Goal: Task Accomplishment & Management: Manage account settings

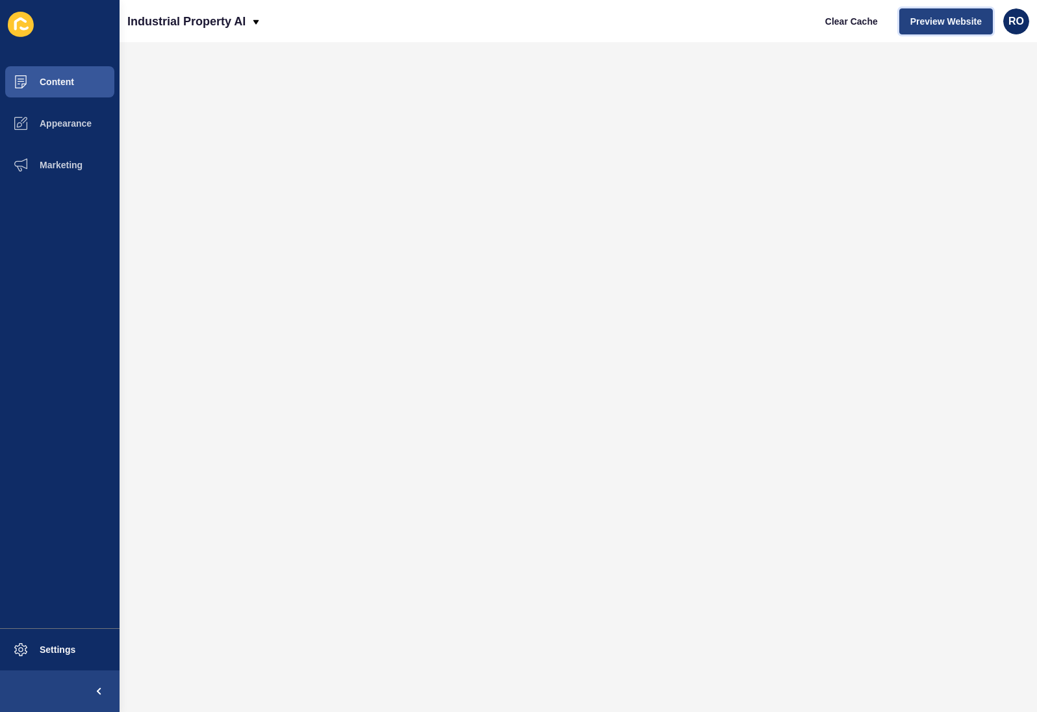
click at [745, 15] on span "Preview Website" at bounding box center [945, 21] width 71 height 13
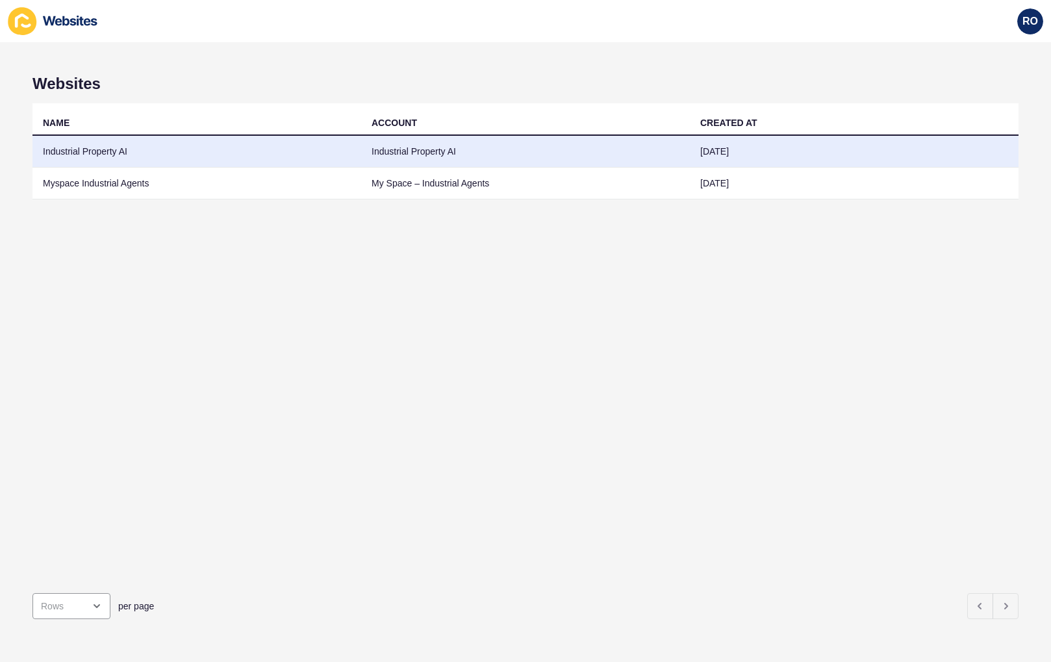
click at [99, 149] on td "Industrial Property AI" at bounding box center [196, 152] width 329 height 32
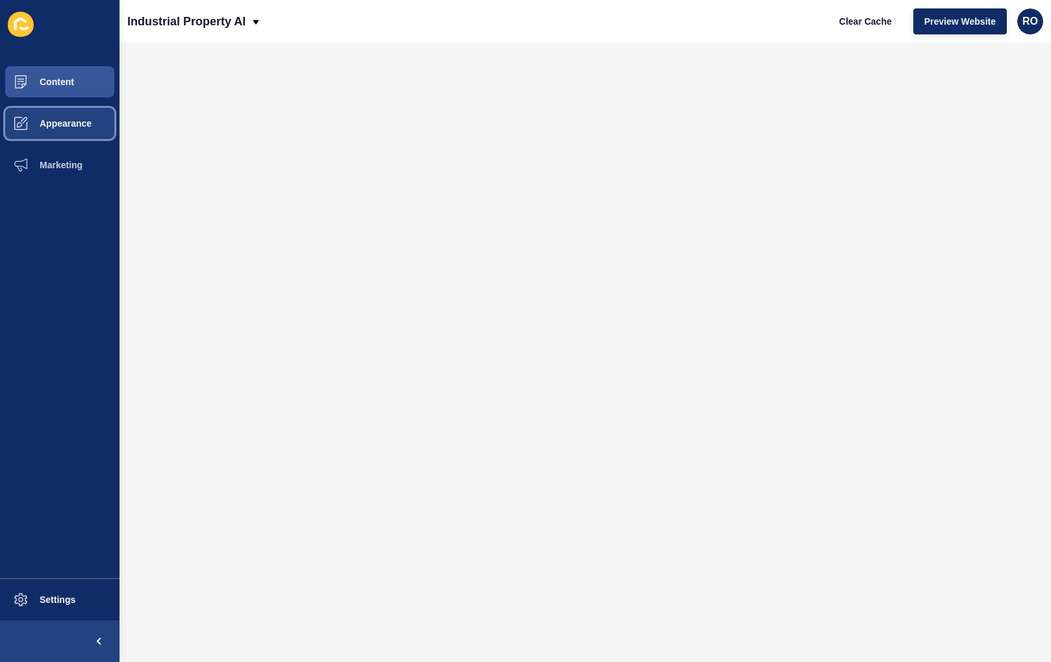
click at [93, 132] on button "Appearance" at bounding box center [60, 124] width 120 height 42
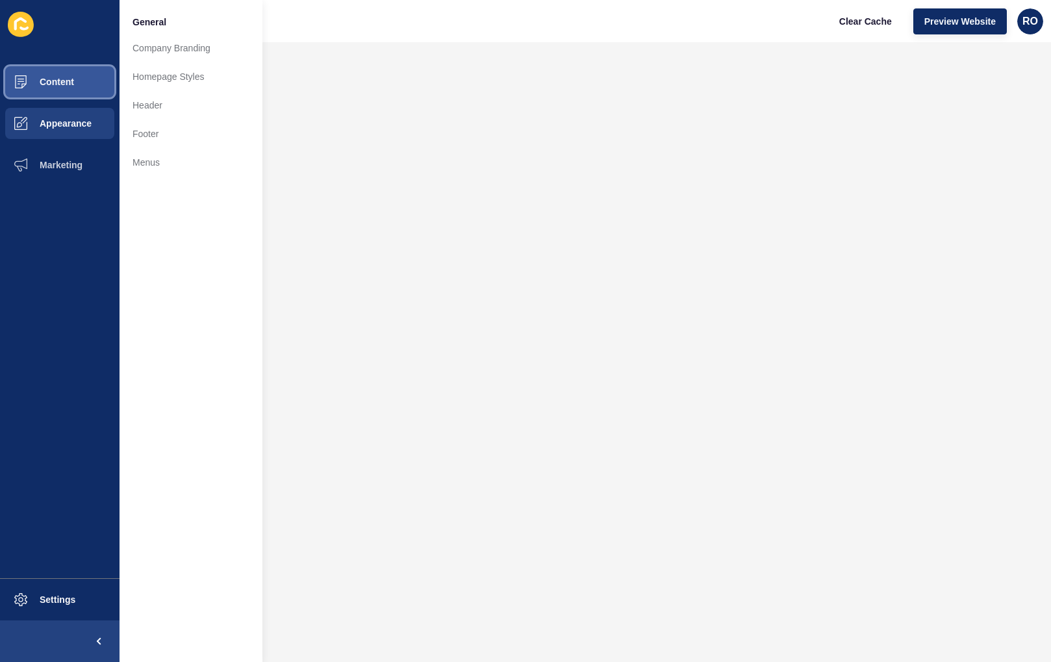
click at [86, 90] on button "Content" at bounding box center [60, 82] width 120 height 42
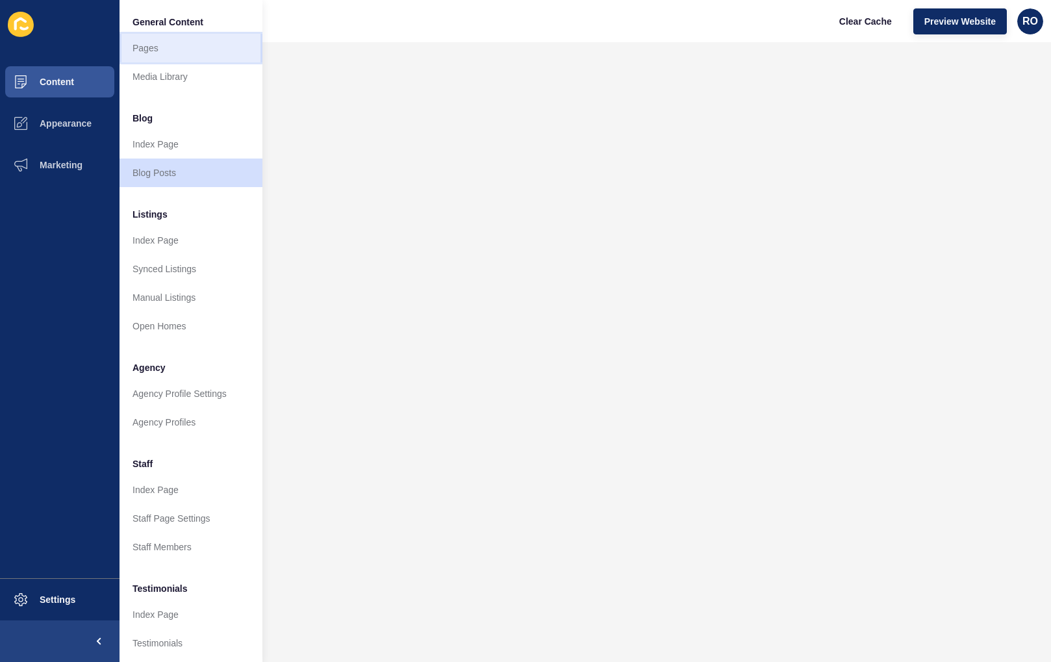
click at [177, 51] on link "Pages" at bounding box center [191, 48] width 143 height 29
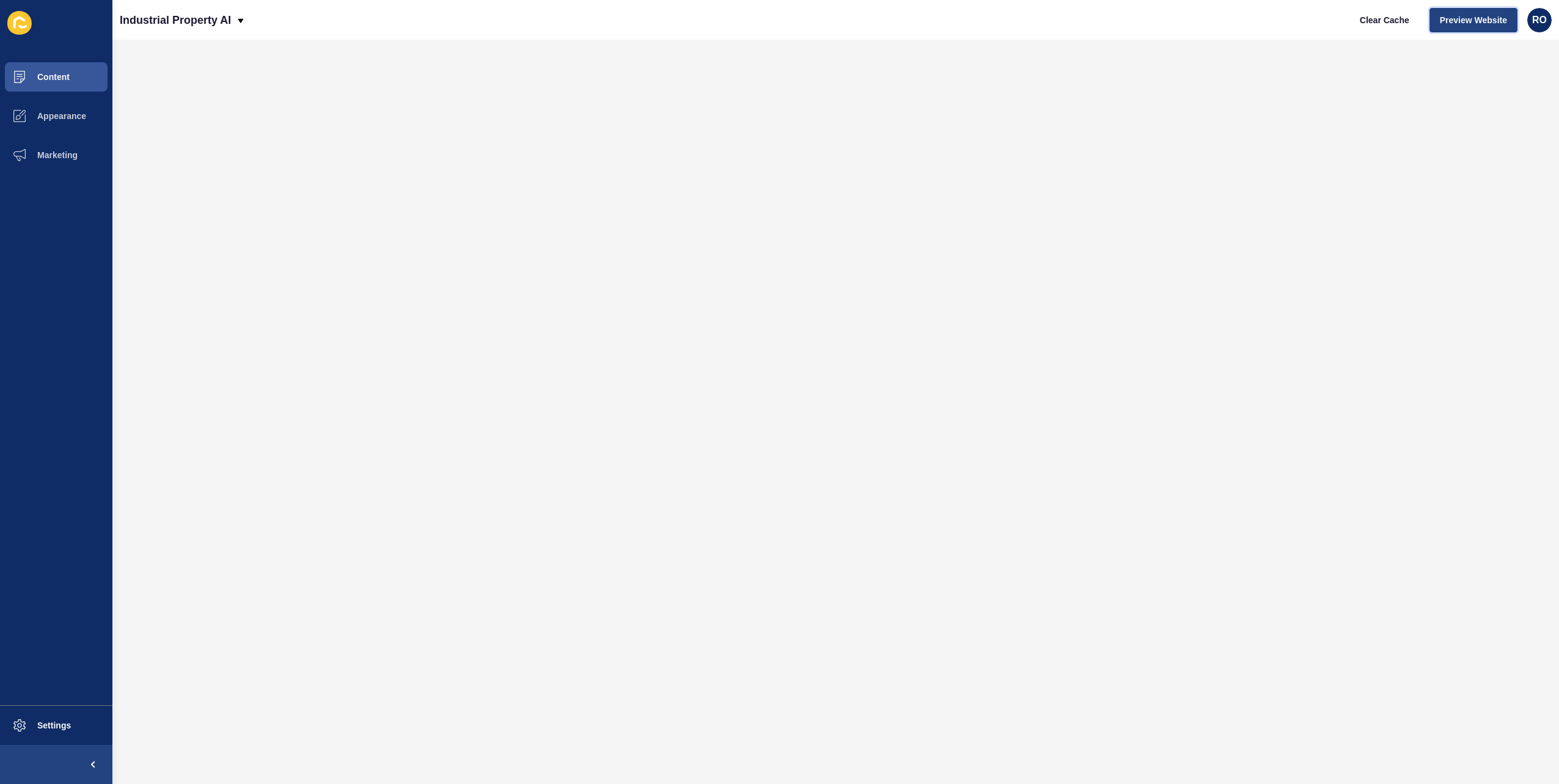
click at [701, 24] on span "Preview Website" at bounding box center [1472, 20] width 67 height 12
click at [1394, 22] on span "Clear Cache" at bounding box center [1384, 20] width 50 height 12
click at [1391, 17] on span "Clear Cache" at bounding box center [1384, 20] width 50 height 12
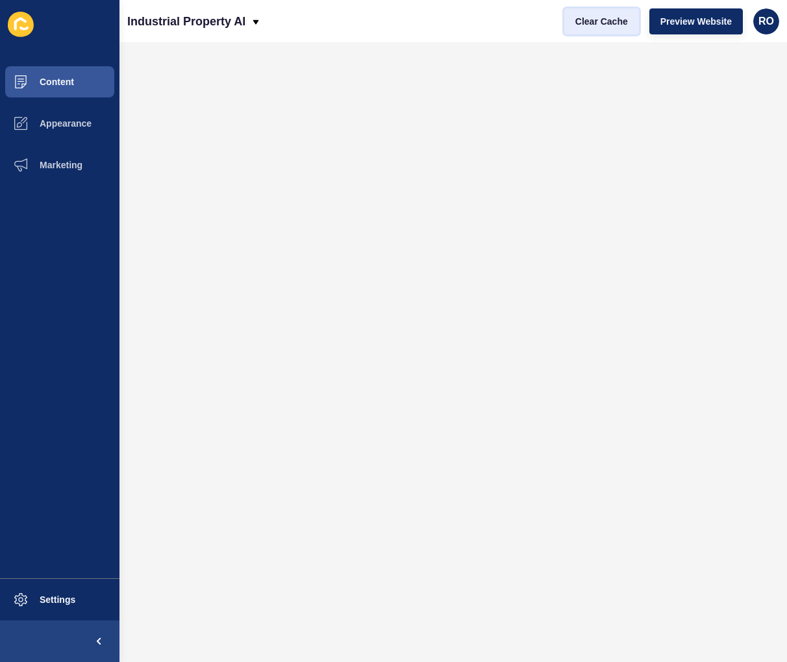
click at [622, 33] on button "Clear Cache" at bounding box center [602, 21] width 75 height 26
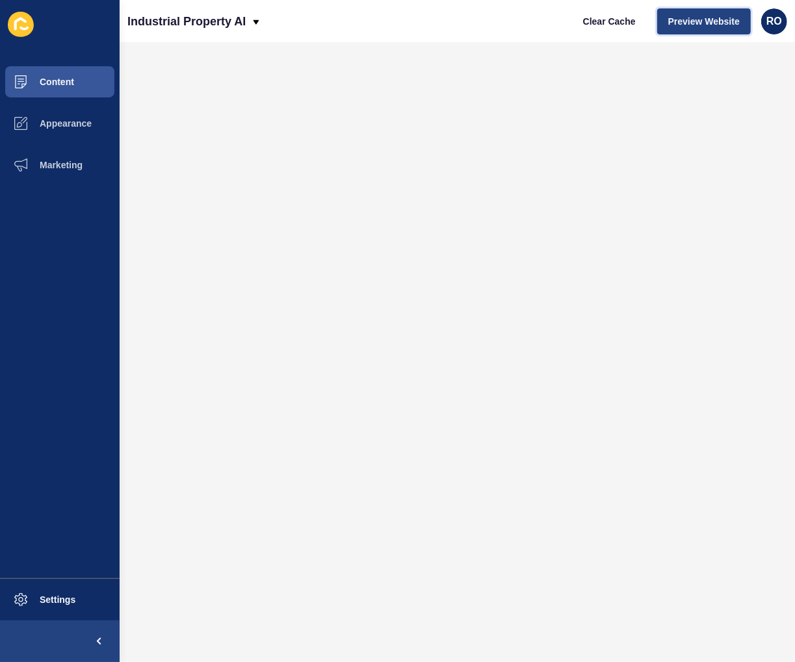
click at [721, 27] on span "Preview Website" at bounding box center [703, 21] width 71 height 13
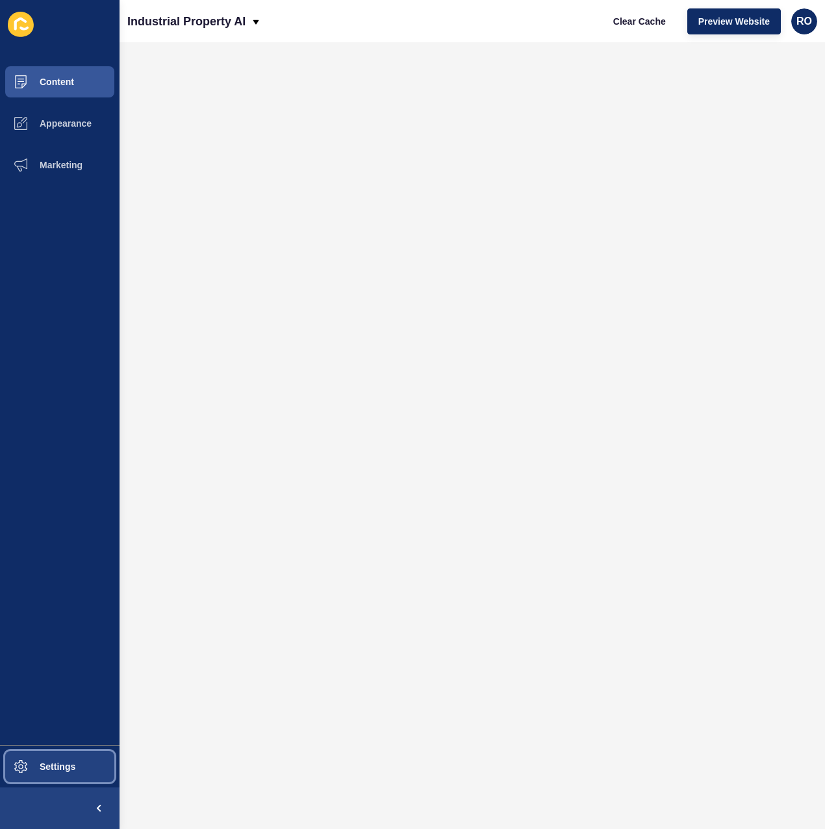
click at [63, 756] on button "Settings" at bounding box center [60, 767] width 120 height 42
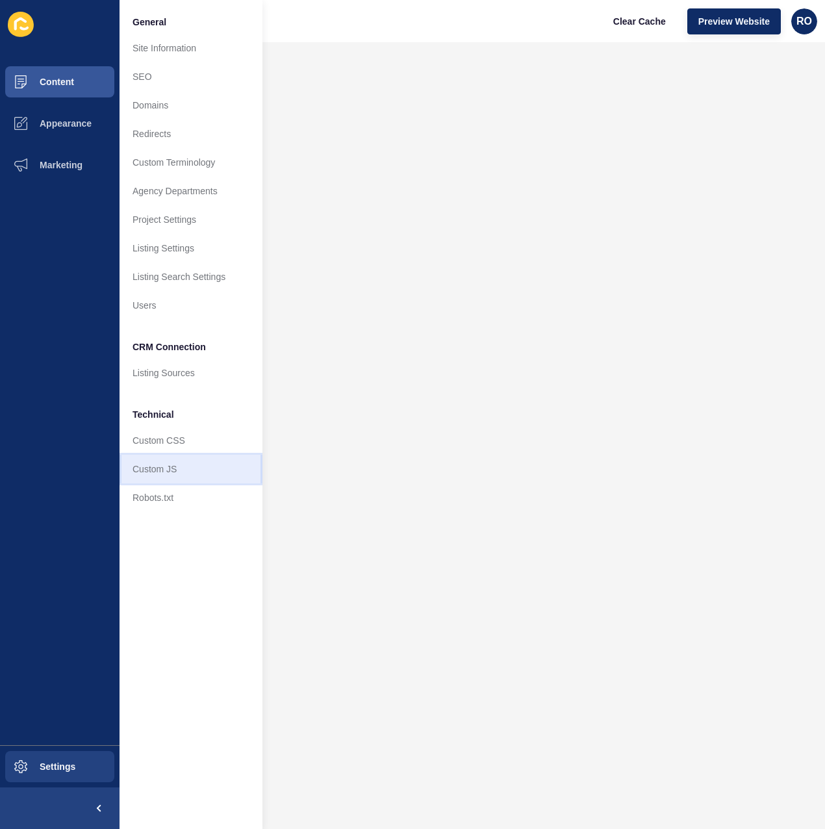
click at [193, 470] on link "Custom JS" at bounding box center [191, 469] width 143 height 29
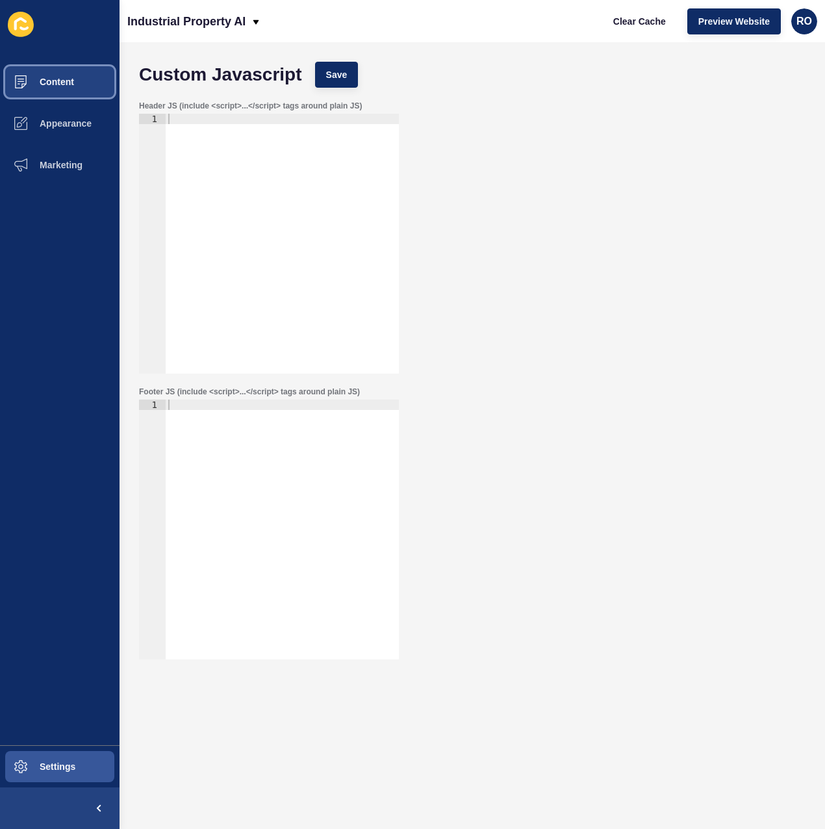
click at [66, 75] on button "Content" at bounding box center [60, 82] width 120 height 42
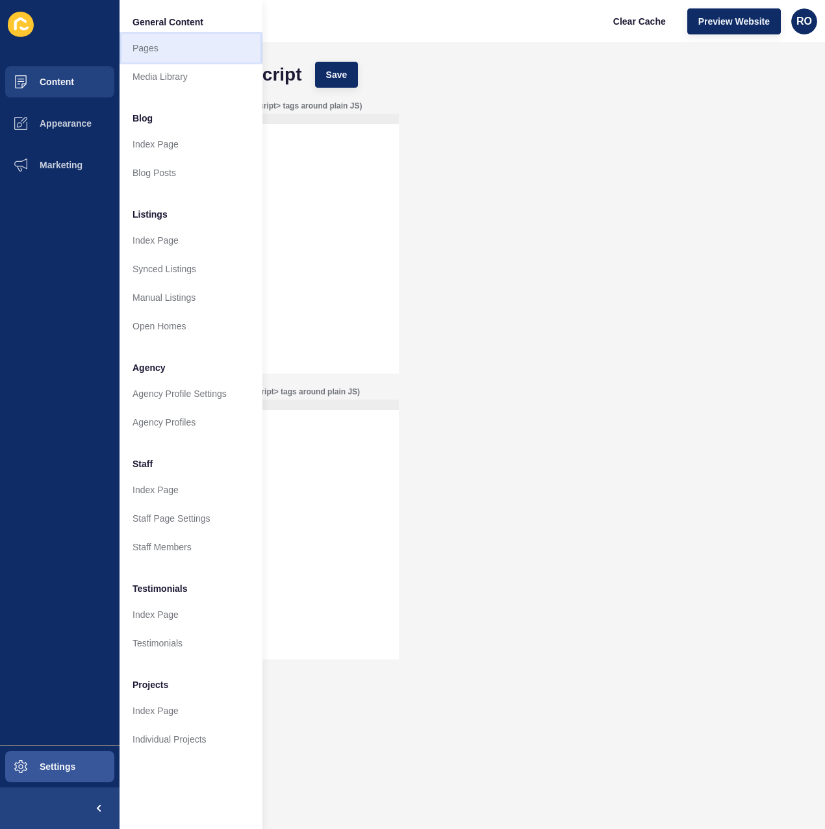
click at [182, 54] on link "Pages" at bounding box center [191, 48] width 143 height 29
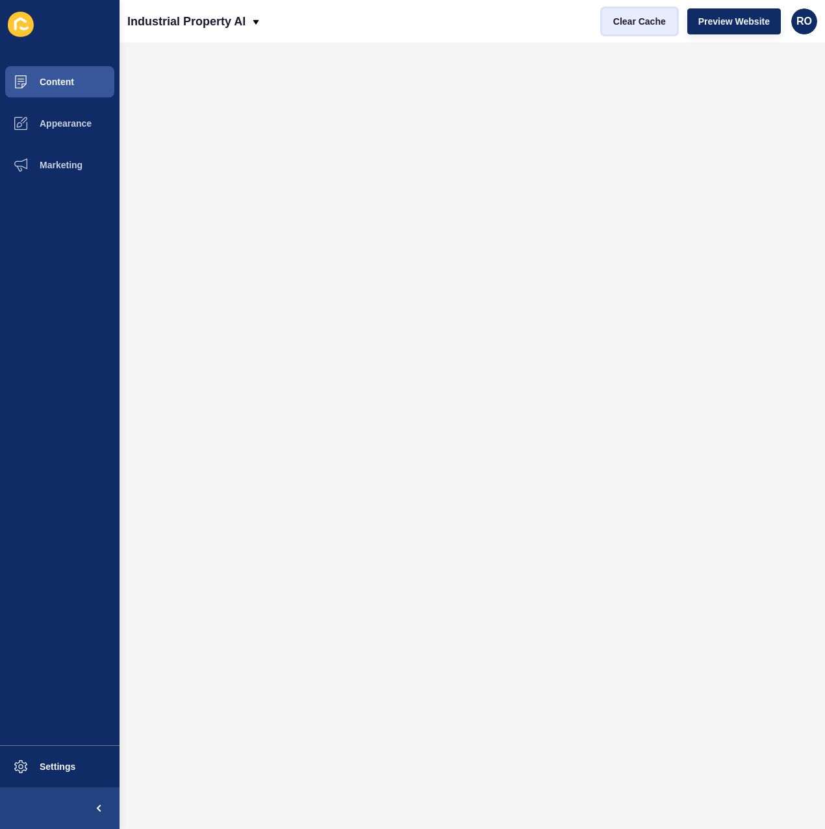
click at [652, 19] on span "Clear Cache" at bounding box center [639, 21] width 53 height 13
click at [645, 20] on span "Clear Cache" at bounding box center [639, 21] width 53 height 13
click at [647, 24] on span "Clear Cache" at bounding box center [639, 21] width 53 height 13
click at [639, 18] on span "Clear Cache" at bounding box center [639, 21] width 53 height 13
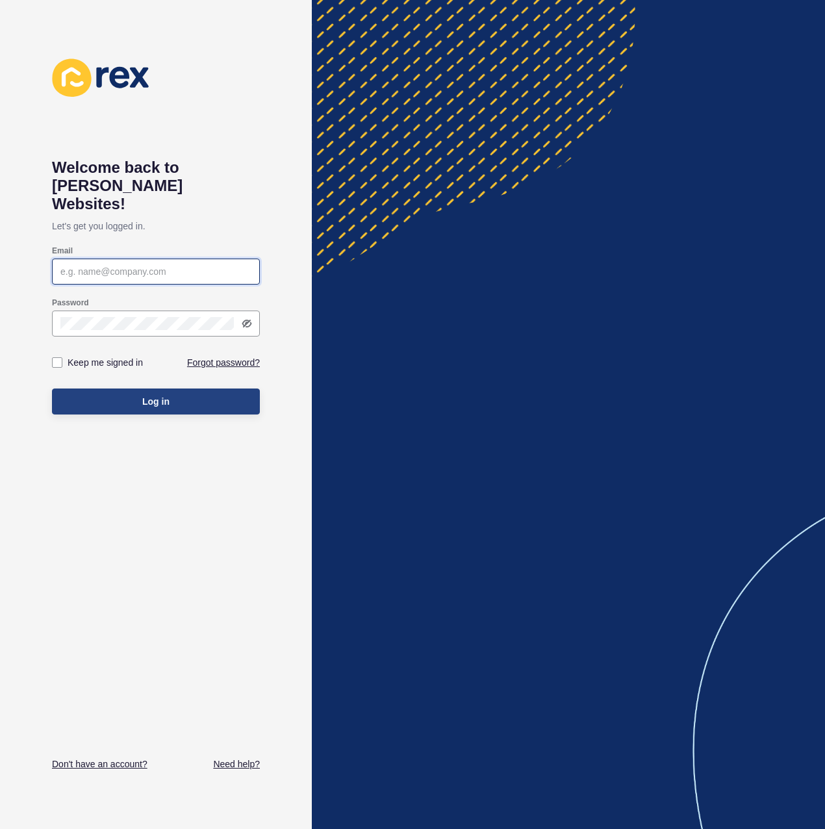
type input "[PERSON_NAME][EMAIL_ADDRESS]"
click at [144, 395] on span "Log in" at bounding box center [155, 401] width 27 height 13
type input "[PERSON_NAME][EMAIL_ADDRESS]"
click at [144, 395] on span "Log in" at bounding box center [155, 401] width 27 height 13
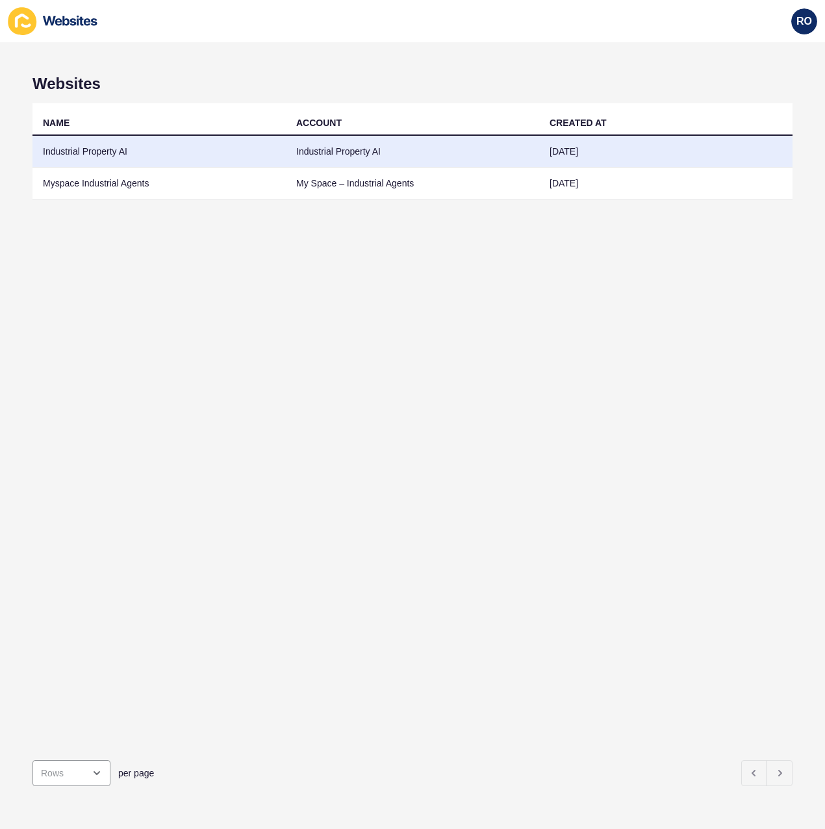
click at [113, 151] on td "Industrial Property AI" at bounding box center [158, 152] width 253 height 32
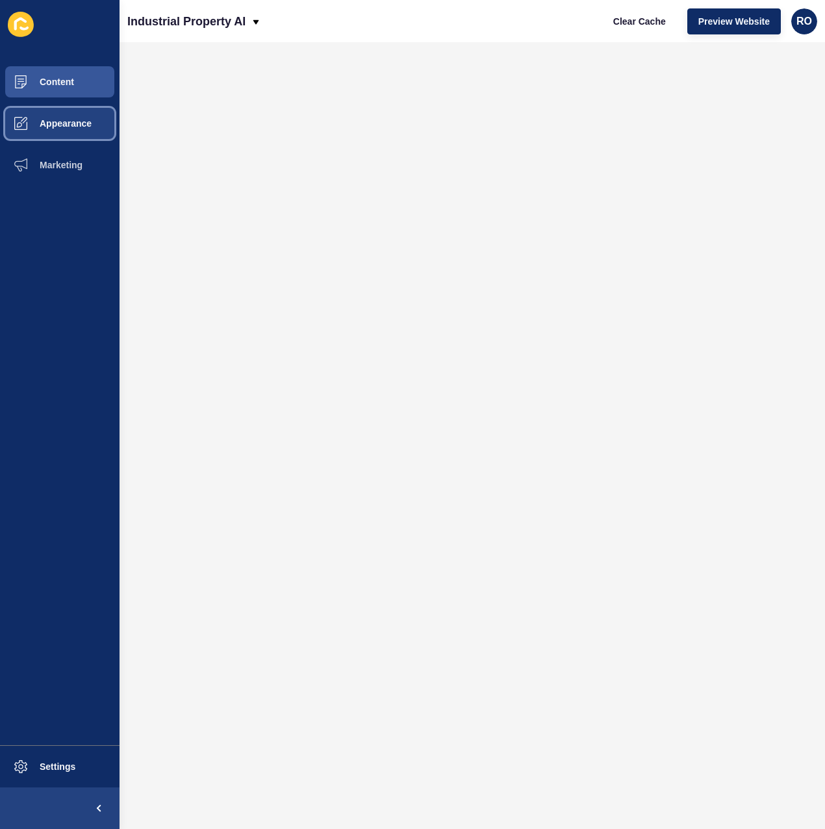
click at [82, 133] on button "Appearance" at bounding box center [60, 124] width 120 height 42
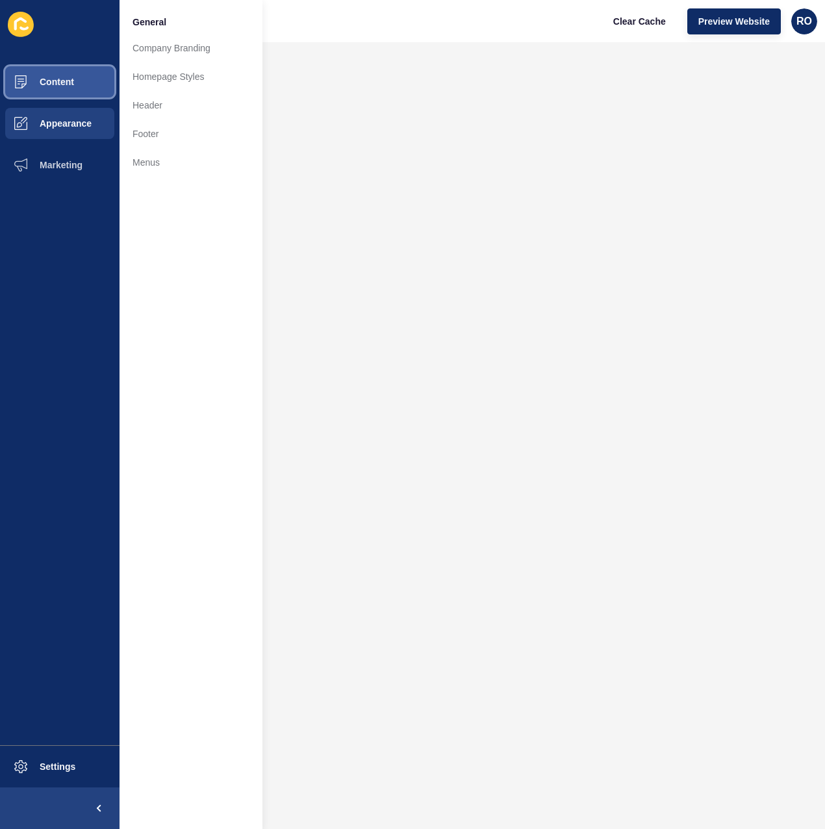
click at [71, 77] on span "Content" at bounding box center [36, 82] width 76 height 10
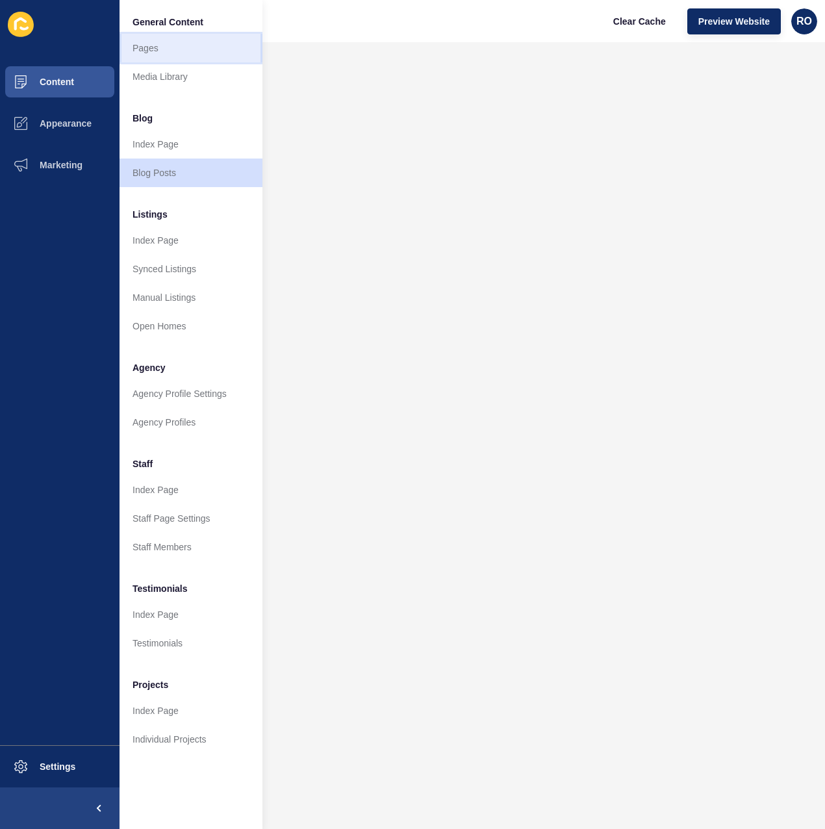
click at [164, 45] on link "Pages" at bounding box center [191, 48] width 143 height 29
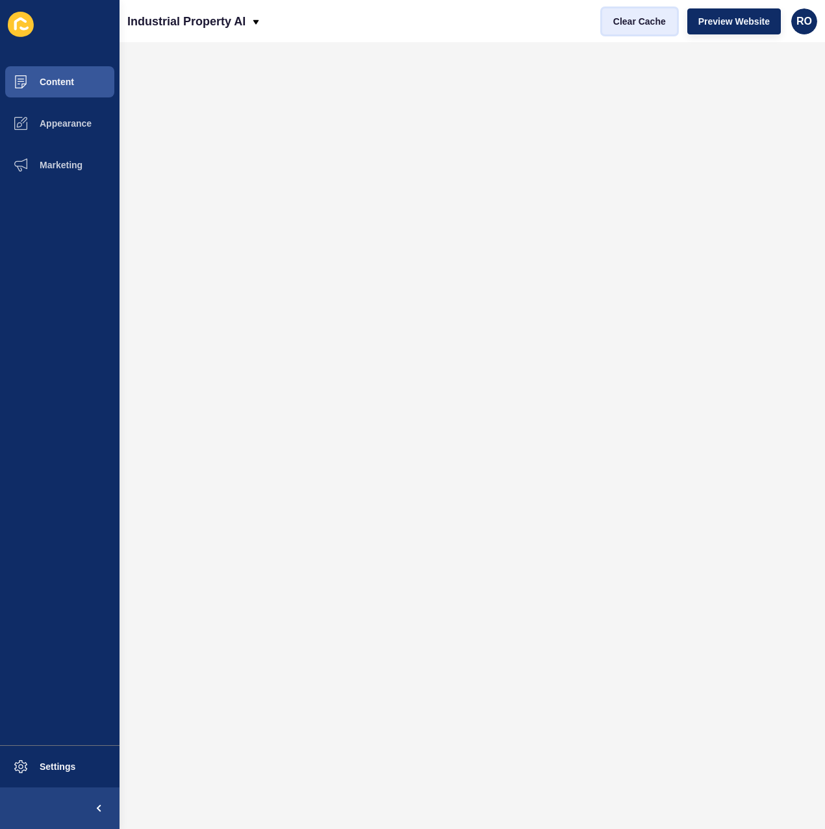
click at [648, 23] on span "Clear Cache" at bounding box center [639, 21] width 53 height 13
click at [648, 19] on span "Clear Cache" at bounding box center [639, 21] width 53 height 13
click at [658, 21] on span "Clear Cache" at bounding box center [639, 21] width 53 height 13
click at [70, 116] on button "Appearance" at bounding box center [60, 124] width 120 height 42
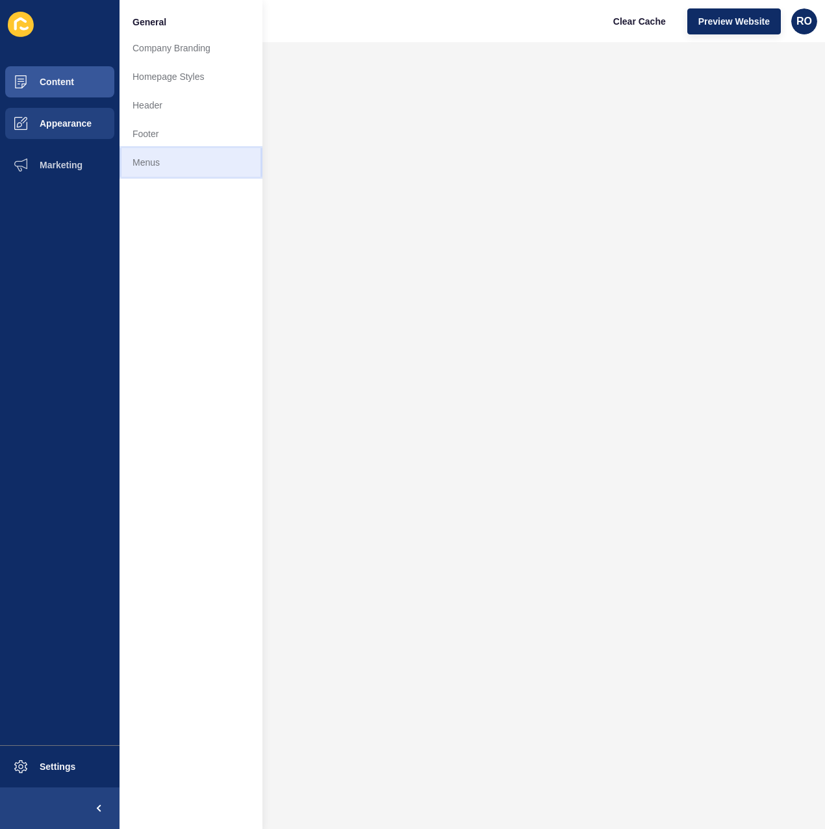
click at [142, 154] on link "Menus" at bounding box center [191, 162] width 143 height 29
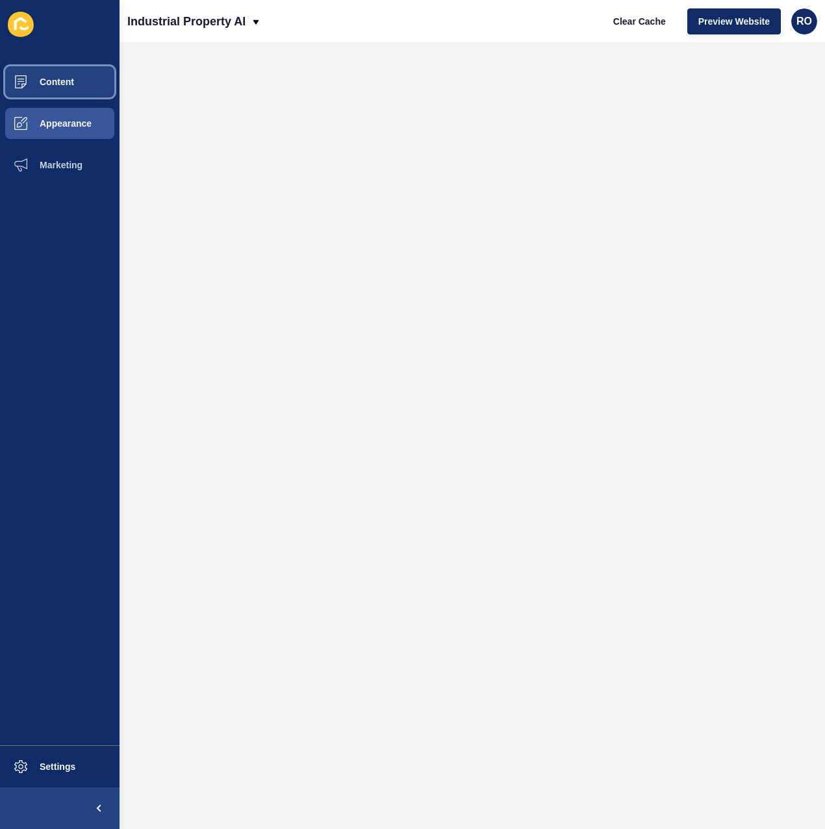
click at [48, 70] on button "Content" at bounding box center [60, 82] width 120 height 42
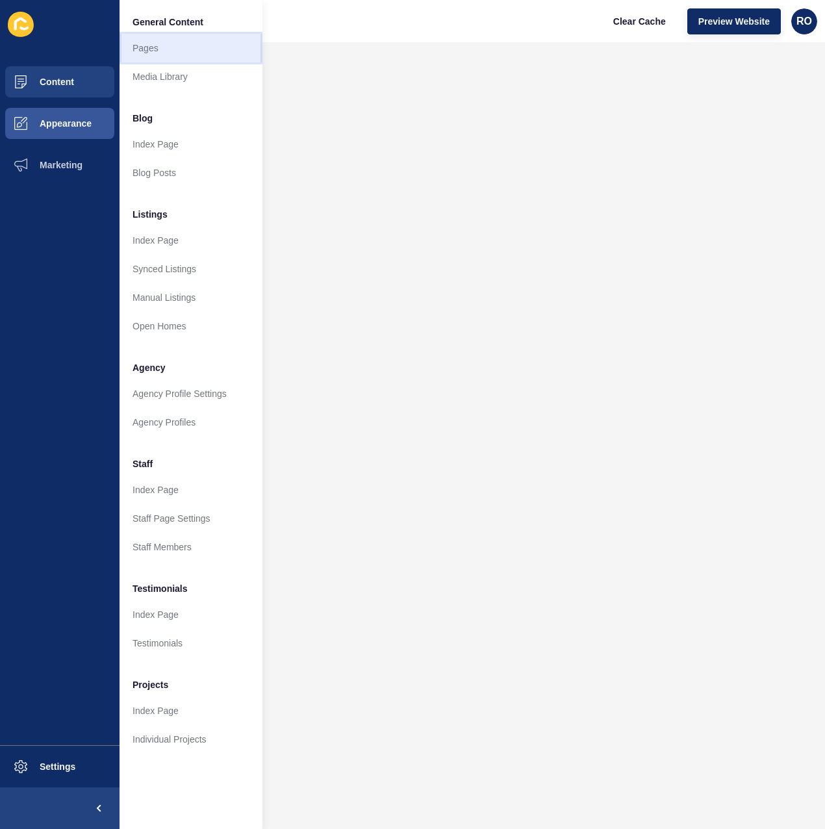
click at [156, 55] on link "Pages" at bounding box center [191, 48] width 143 height 29
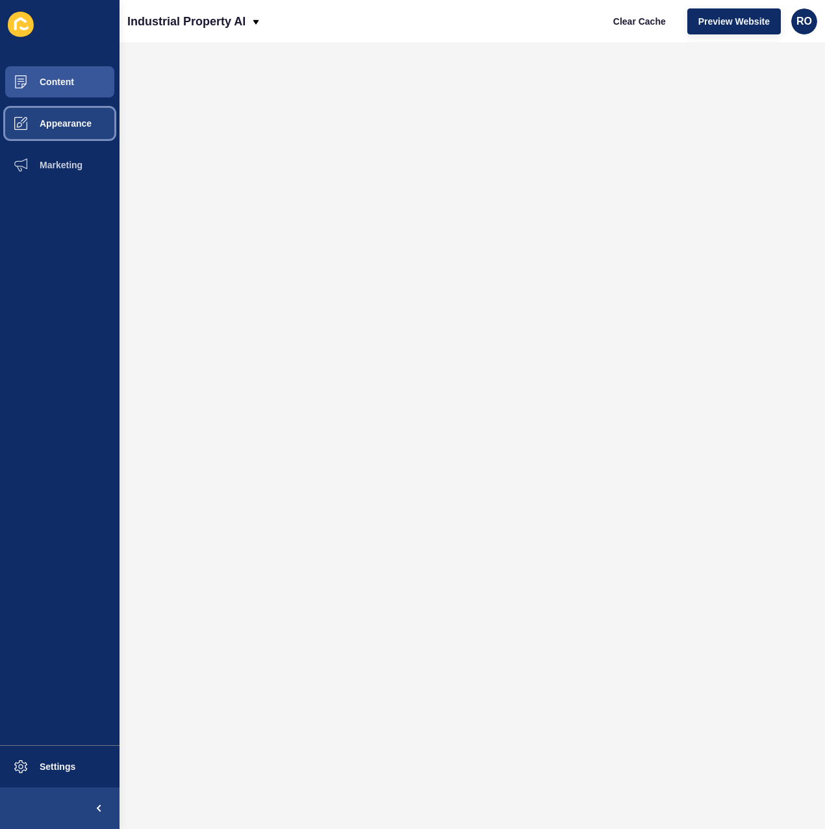
click at [95, 123] on button "Appearance" at bounding box center [60, 124] width 120 height 42
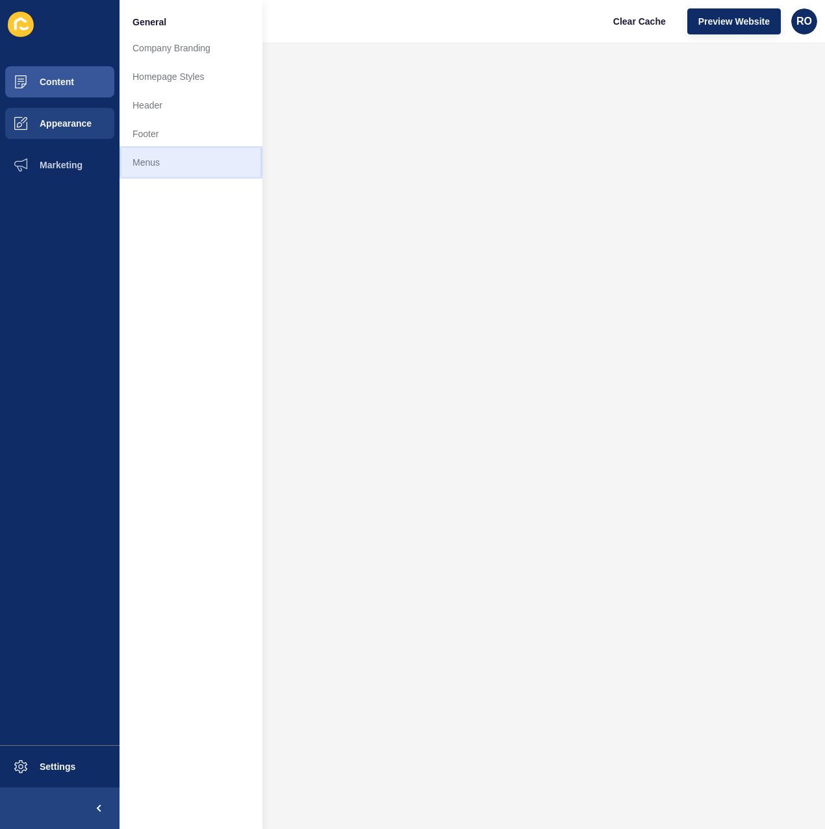
click at [186, 165] on link "Menus" at bounding box center [191, 162] width 143 height 29
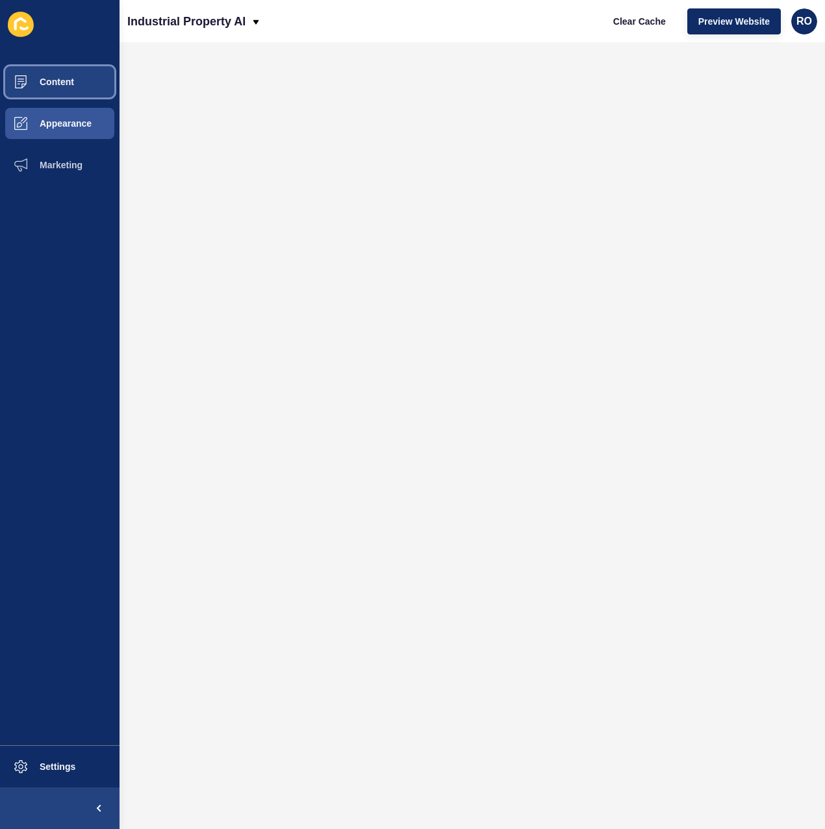
click at [65, 81] on span "Content" at bounding box center [36, 82] width 76 height 10
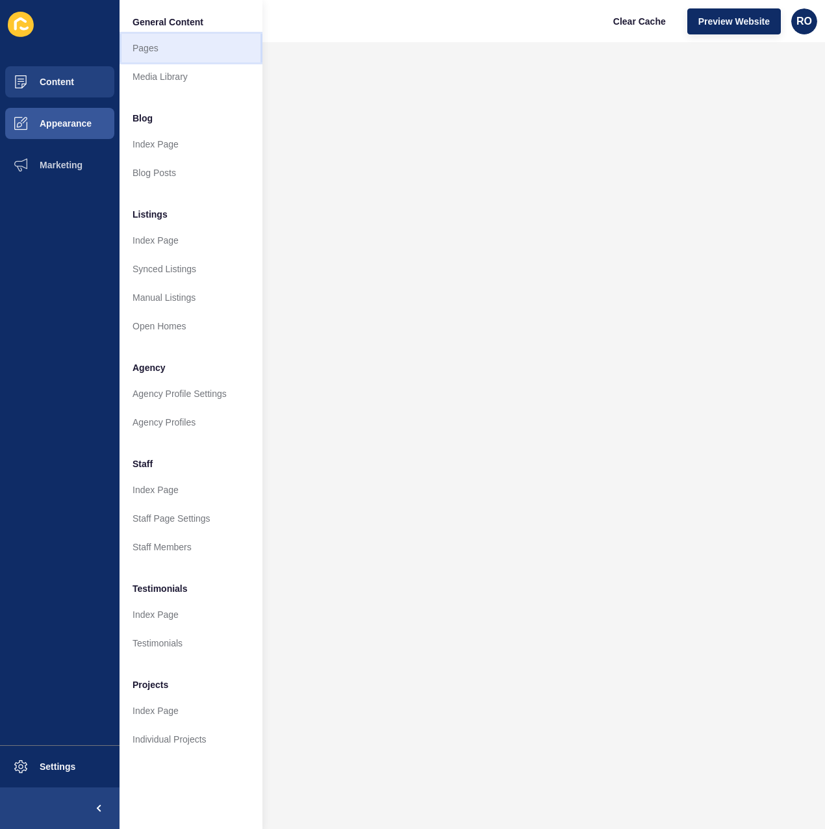
click at [172, 34] on link "Pages" at bounding box center [191, 48] width 143 height 29
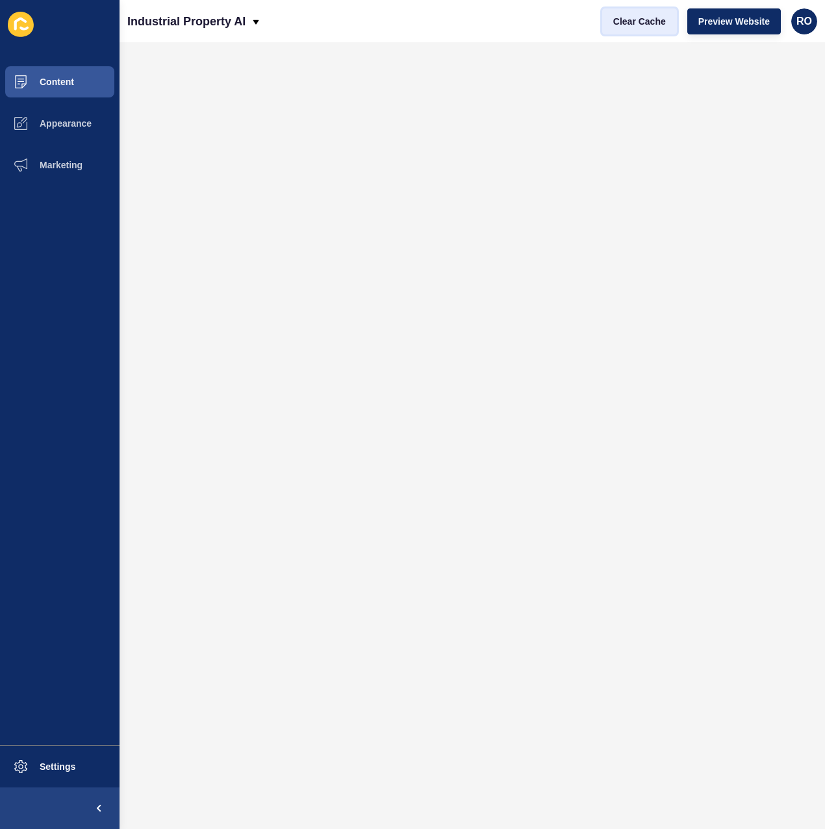
click at [645, 23] on span "Clear Cache" at bounding box center [639, 21] width 53 height 13
click at [746, 15] on span "Preview Website" at bounding box center [733, 21] width 71 height 13
